Goal: Transaction & Acquisition: Purchase product/service

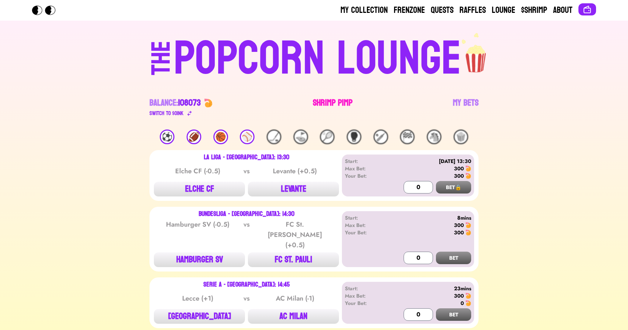
click at [322, 103] on link "Shrimp Pimp" at bounding box center [333, 107] width 40 height 21
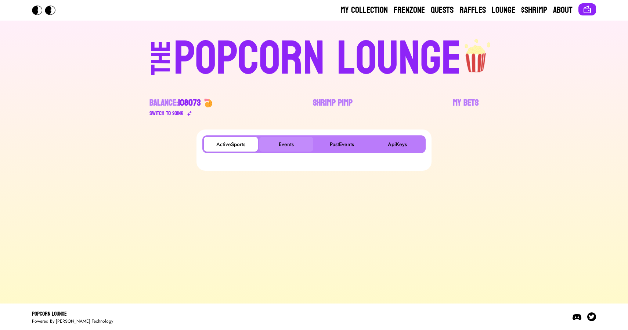
click at [284, 141] on button "Events" at bounding box center [286, 144] width 54 height 15
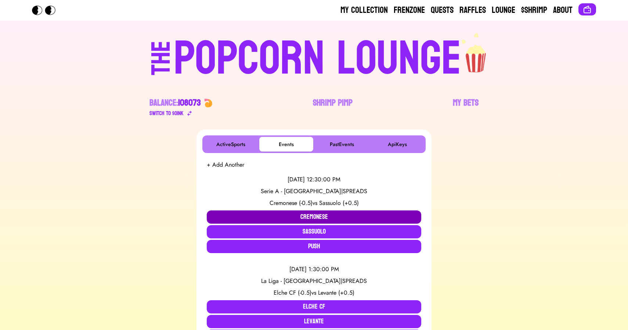
click at [271, 215] on button "Cremonese" at bounding box center [314, 216] width 215 height 13
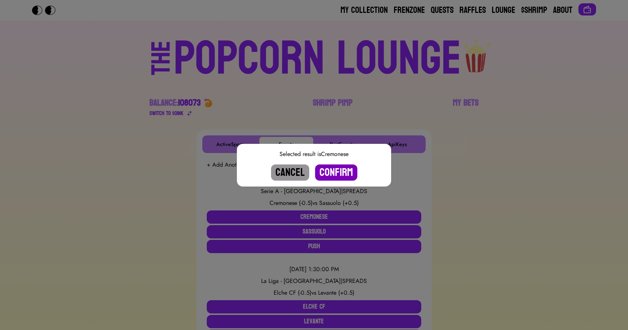
click at [334, 171] on button "Confirm" at bounding box center [336, 172] width 42 height 16
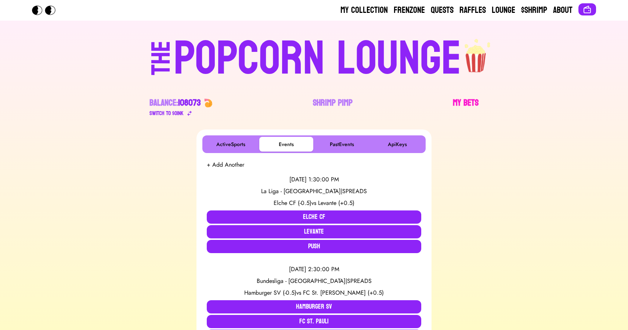
click at [462, 100] on link "My Bets" at bounding box center [466, 107] width 26 height 21
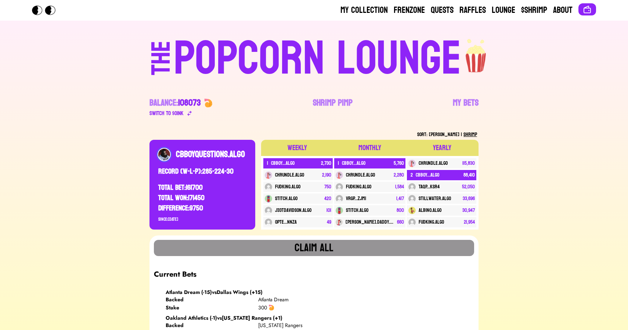
click at [259, 56] on div "POPCORN LOUNGE" at bounding box center [318, 58] width 288 height 47
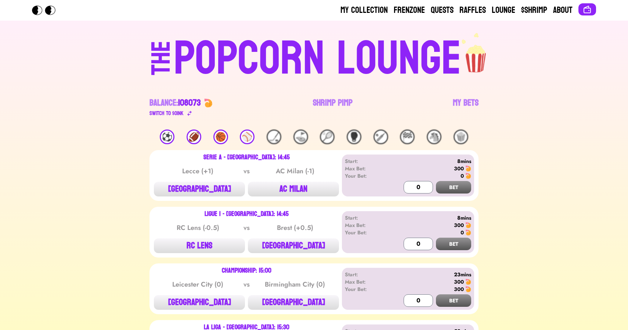
click at [83, 70] on div "THE POPCORN LOUNGE Balance: 108073 Switch to $ OINK Shrimp Pimp My Bets" at bounding box center [314, 75] width 470 height 109
